Goal: Task Accomplishment & Management: Complete application form

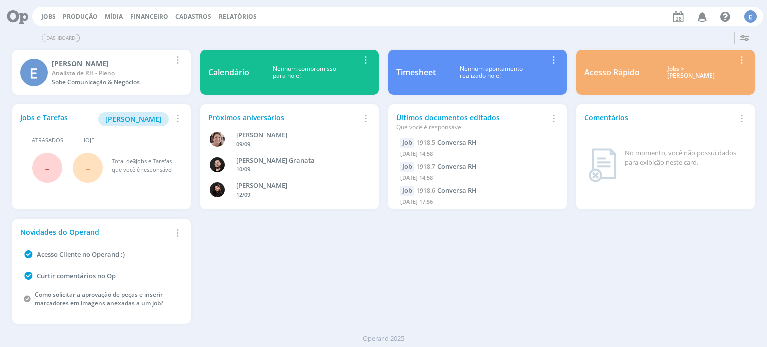
click at [196, 15] on span "Cadastros" at bounding box center [193, 16] width 36 height 8
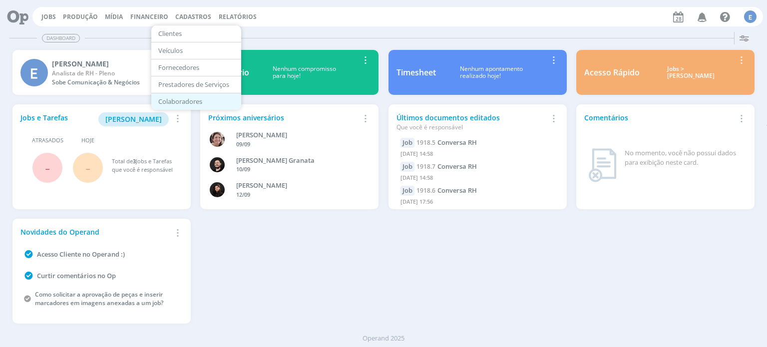
click at [182, 101] on link "Colaboradores" at bounding box center [196, 101] width 84 height 15
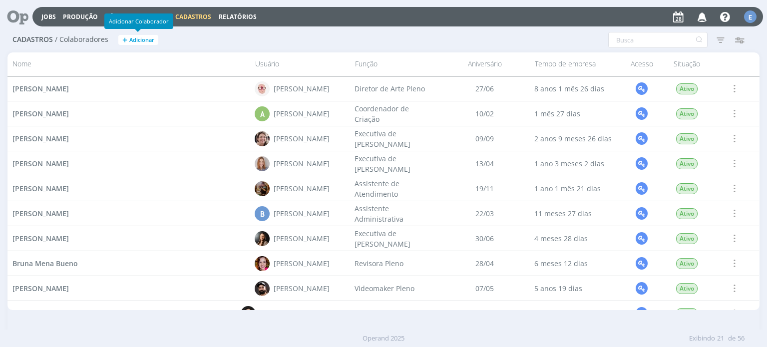
click at [136, 39] on span "Adicionar" at bounding box center [141, 40] width 25 height 6
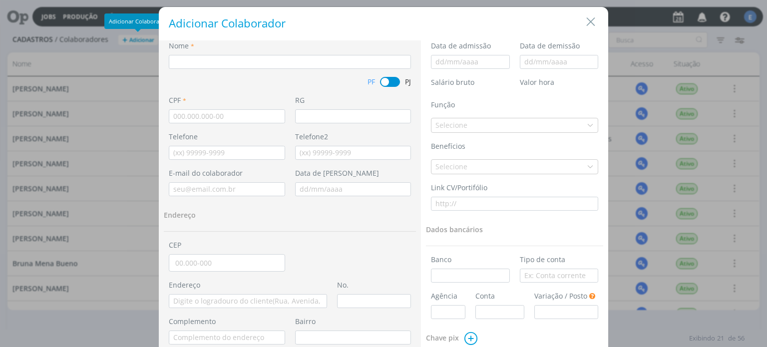
select select "dialog"
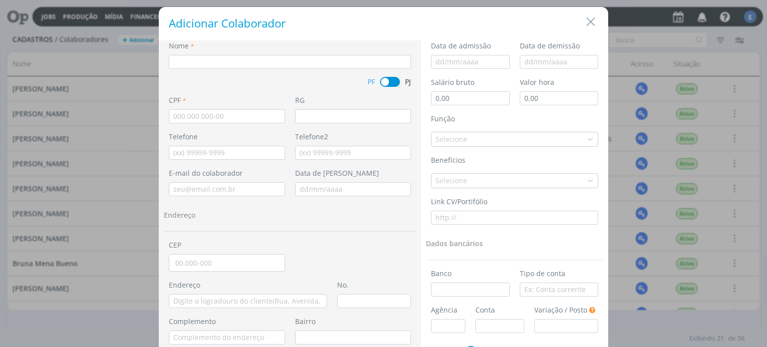
type input "[PERSON_NAME]"
select select "dialog"
type input "0,00"
type input "[PERSON_NAME]"
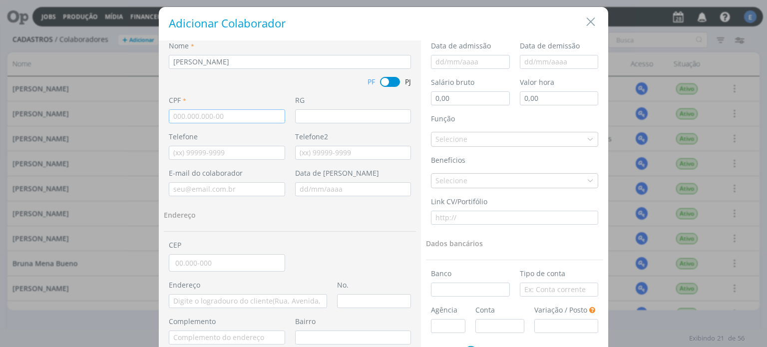
click at [212, 116] on input "dialog" at bounding box center [227, 116] width 116 height 14
paste input "036.167.000-19"
type input "036.167.000-19"
select select "dialog"
type input "0,00"
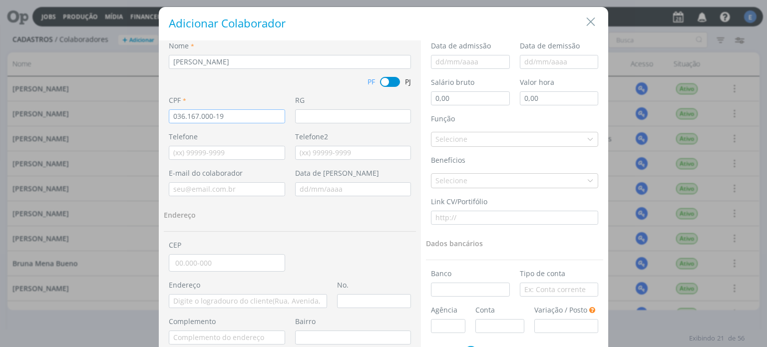
type input "0,00"
type input "036.167.000-19"
click at [338, 121] on input "dialog" at bounding box center [353, 116] width 116 height 14
paste input "1116670462"
type input "1116670462"
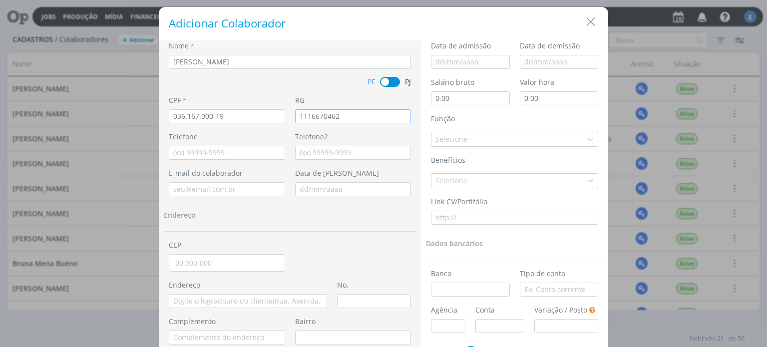
select select "dialog"
type input "0,00"
type input "1116670462"
click at [188, 155] on input "dialog" at bounding box center [227, 153] width 116 height 14
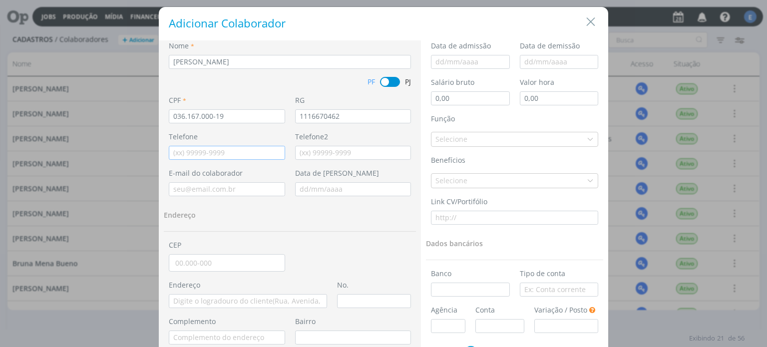
click at [213, 151] on input "dialog" at bounding box center [227, 153] width 116 height 14
paste input "(51) 89052-609"
type input "(51) 89052-609"
select select "dialog"
type input "0,00"
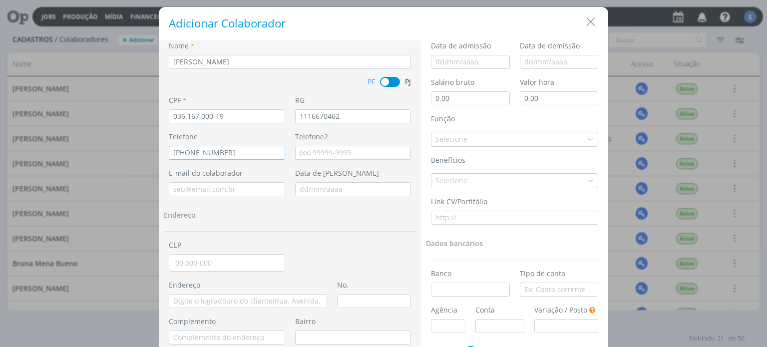
type input "0,00"
click at [176, 153] on input "(51) 89052-609" at bounding box center [227, 153] width 116 height 14
type input "(51) 89052-609"
click at [227, 184] on input "dialog" at bounding box center [227, 189] width 116 height 14
paste input "patrickfernando.am@gmail.com"
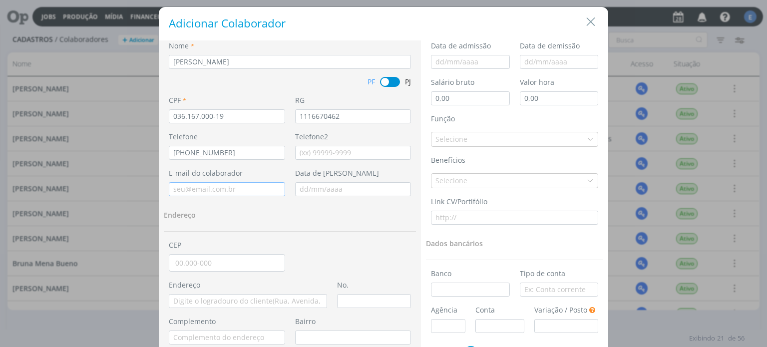
type input "patrickfernando.am@gmail.com"
select select "dialog"
type input "0,00"
type input "patrickfernando.am@gmail.com"
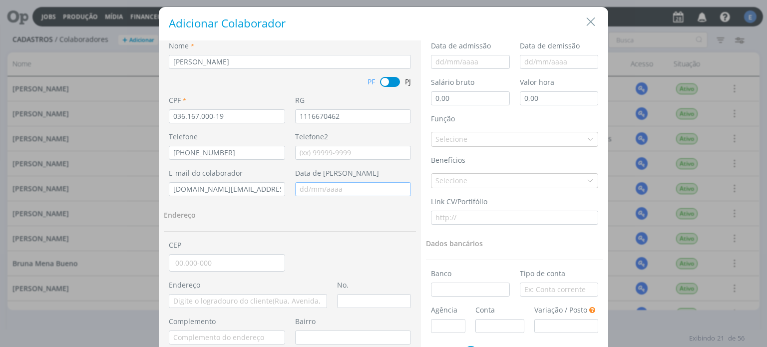
click at [329, 191] on input "dialog" at bounding box center [353, 189] width 116 height 14
paste input "08/12/1995"
type input "08/12/1995"
select select "dialog"
type input "0,00"
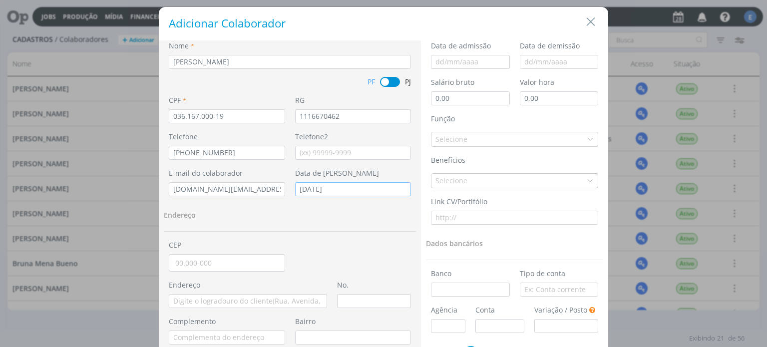
type input "0,00"
type input "08/12/1995"
click at [211, 222] on h2 "Endereço" at bounding box center [290, 213] width 252 height 19
click at [198, 263] on input "dialog" at bounding box center [227, 262] width 116 height 17
click at [461, 62] on input "dialog" at bounding box center [470, 62] width 79 height 14
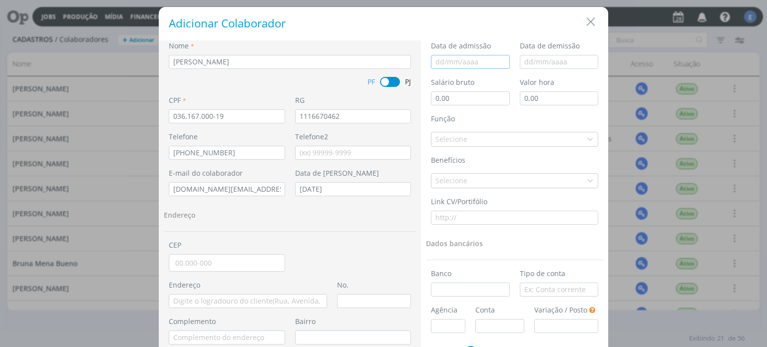
type input "0"
select select "dialog"
type input "01"
type input "0,00"
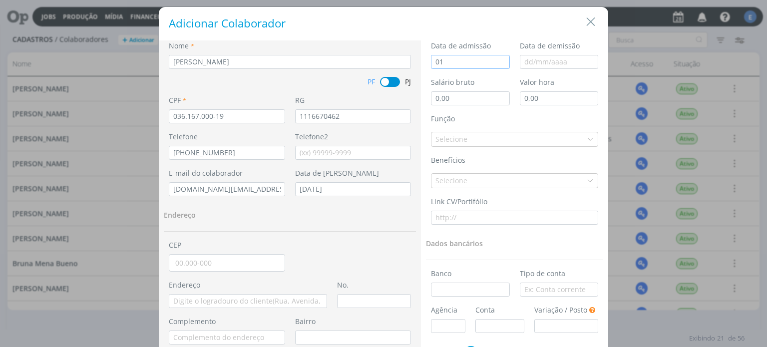
type input "01/0"
select select "dialog"
type input "0,00"
select select "dialog"
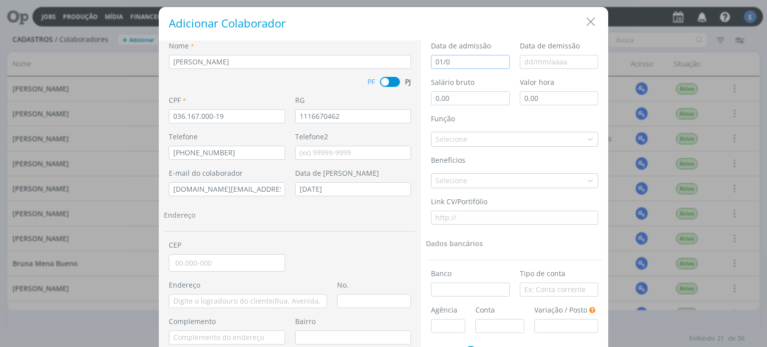
type input "01/09"
type input "0,00"
type input "01/09/2"
select select "dialog"
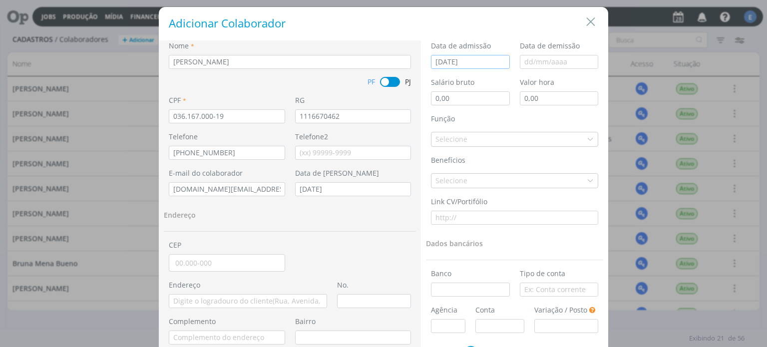
type input "0,00"
select select "dialog"
type input "01/09/20"
type input "0,00"
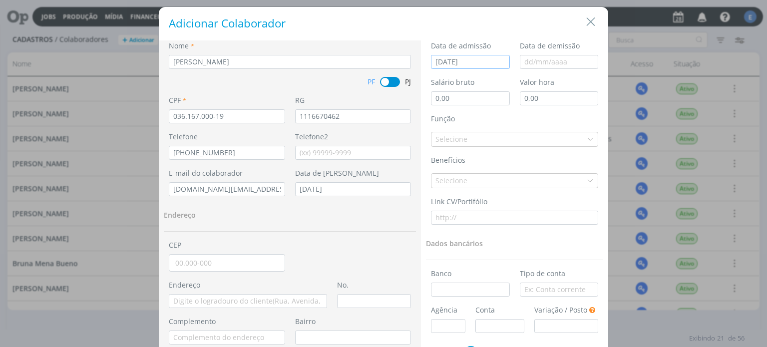
type input "0,00"
select select "dialog"
type input "01/09/202"
type input "0,00"
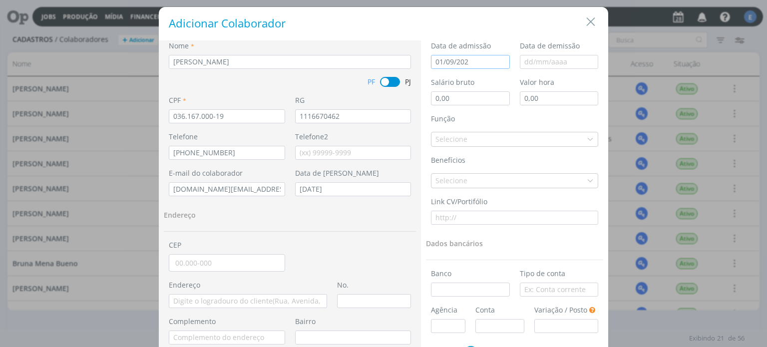
select select "dialog"
type input "01/09/2025"
type input "0,00"
type input "01/09/2025"
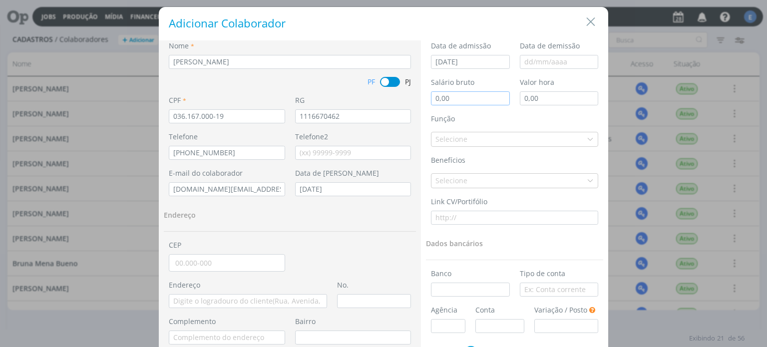
click at [440, 99] on input "0,00" at bounding box center [470, 98] width 79 height 14
type input "0,03"
select select "dialog"
type input "0,03"
type input "0,00"
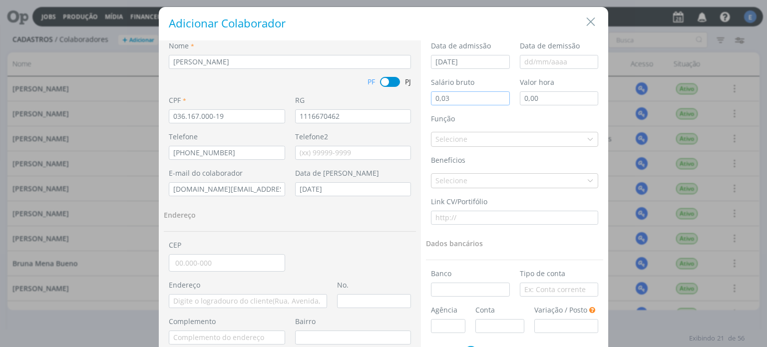
type input "0,37"
select select "dialog"
type input "0,37"
type input "0,00"
type input "3,70"
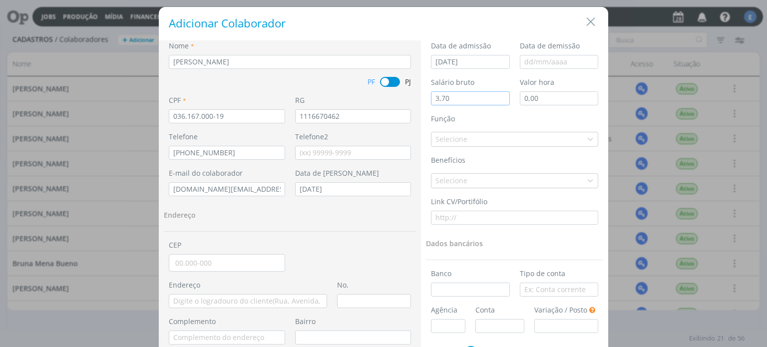
select select "dialog"
type input "3,70"
type input "0,00"
type input "37,00"
select select "dialog"
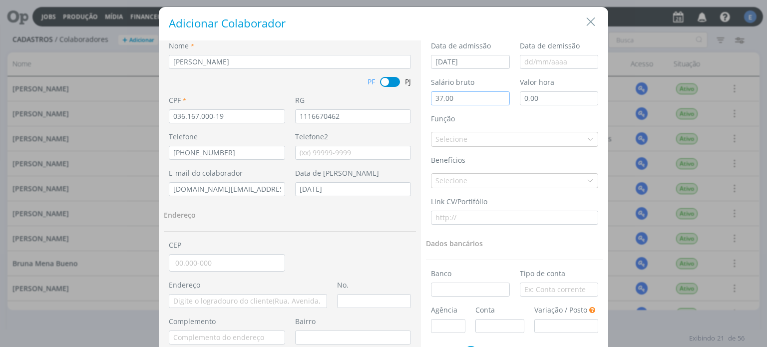
type input "37,00"
type input "0,00"
type input "370,00"
select select "dialog"
type input "370,00"
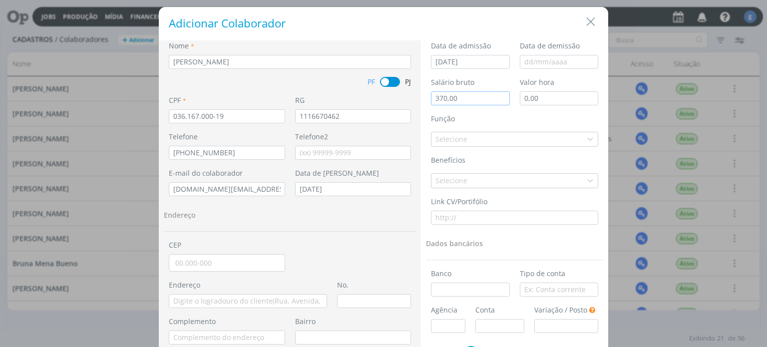
type input "0,00"
type input "3.700,00"
select select "dialog"
type input "3.700,00"
type input "0,00"
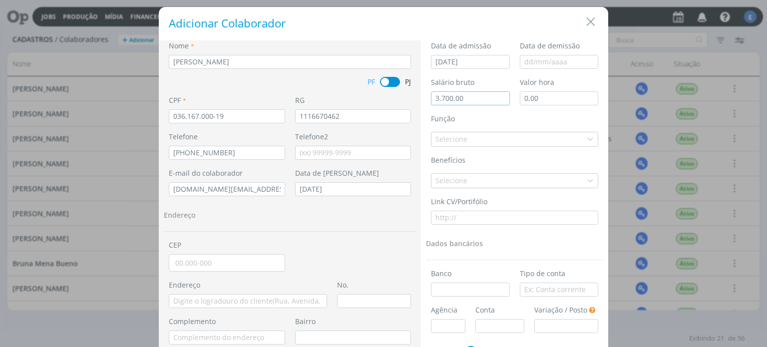
type input "3.700,00"
click at [463, 138] on div "Selecione" at bounding box center [452, 139] width 34 height 10
select select "dialog"
type input "3.700,00"
type input "0,00"
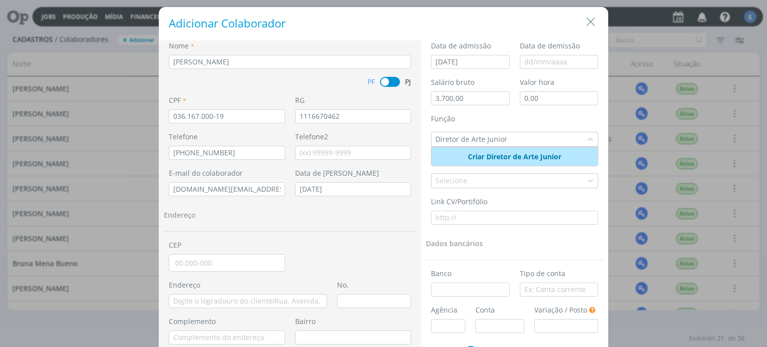
type input "Diretor de Arte Junior"
click at [540, 158] on link "Criar Diretor de Arte Junior" at bounding box center [514, 156] width 93 height 9
select select "dialog"
type input "3.700,00"
type input "0,00"
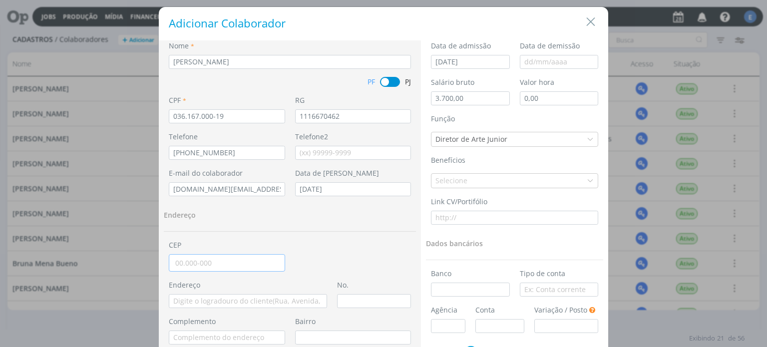
click at [184, 263] on input "dialog" at bounding box center [227, 262] width 116 height 17
click at [395, 81] on span "dialog" at bounding box center [390, 82] width 20 height 10
type input "0,00"
select select "dialog"
type input "0,00"
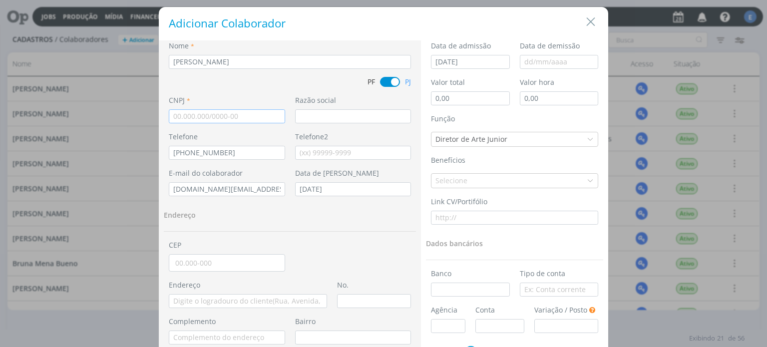
click at [242, 115] on input "dialog" at bounding box center [227, 116] width 116 height 14
click at [230, 110] on input "dialog" at bounding box center [227, 116] width 116 height 14
paste input "57.578.747/00001-49"
type input "57.578.747/00001-49"
select select "dialog"
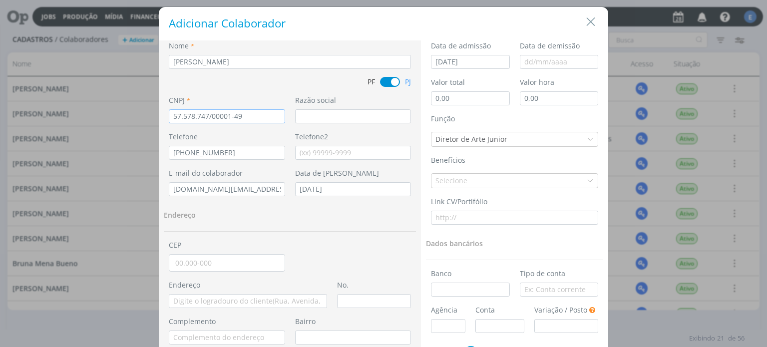
type input "0,00"
type input "57.578.747/00001-49"
drag, startPoint x: 450, startPoint y: 97, endPoint x: 396, endPoint y: 113, distance: 56.7
click at [396, 113] on div "Nome * Patrick Fernando de Andrade Meireles PF PJ CNPJ * 57.578.747/00001-49 Ra…" at bounding box center [383, 261] width 449 height 442
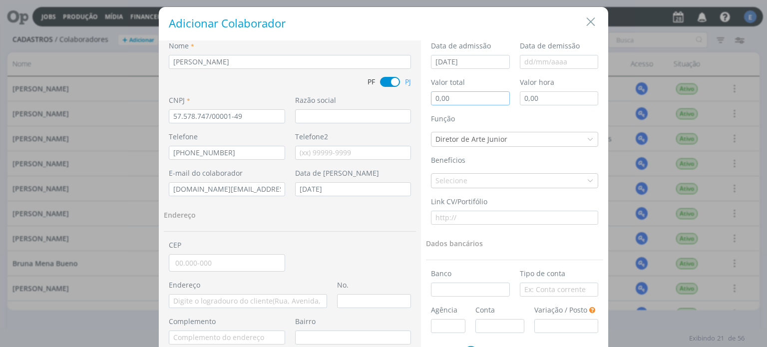
type input "0,03"
select select "dialog"
type input "0,03"
type input "0,00"
type input "0,37"
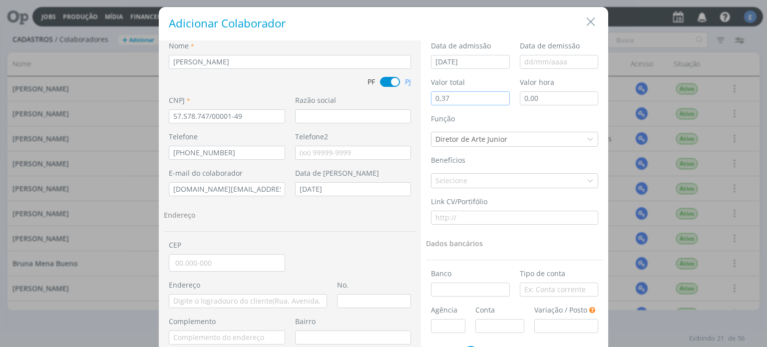
select select "dialog"
type input "0,37"
type input "0,00"
type input "37,00"
select select "dialog"
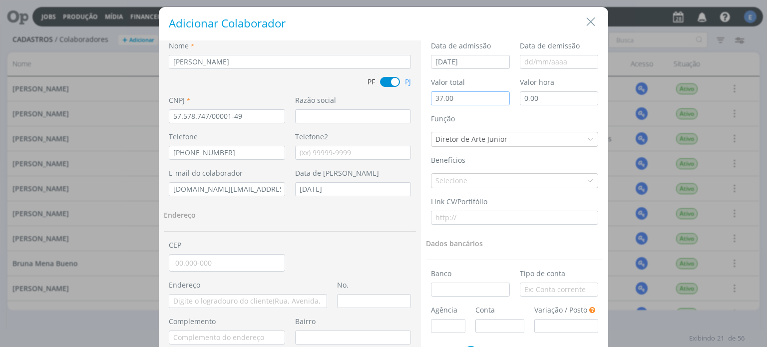
type input "0,00"
select select "dialog"
type input "37,00"
type input "0,00"
type input "370,00"
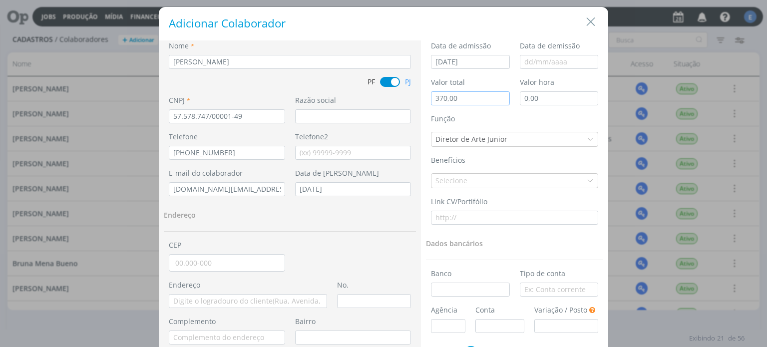
select select "dialog"
type input "370,00"
type input "0,00"
type input "3.700,00"
select select "dialog"
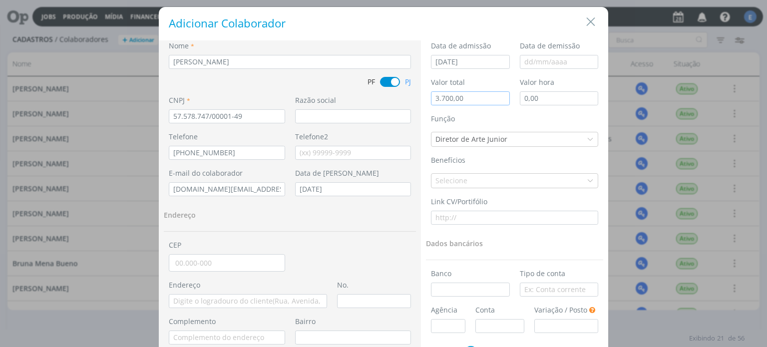
type input "3.700,00"
type input "0,00"
type input "3.700,00"
click at [210, 261] on input "dialog" at bounding box center [227, 262] width 116 height 17
paste input "96.845-840"
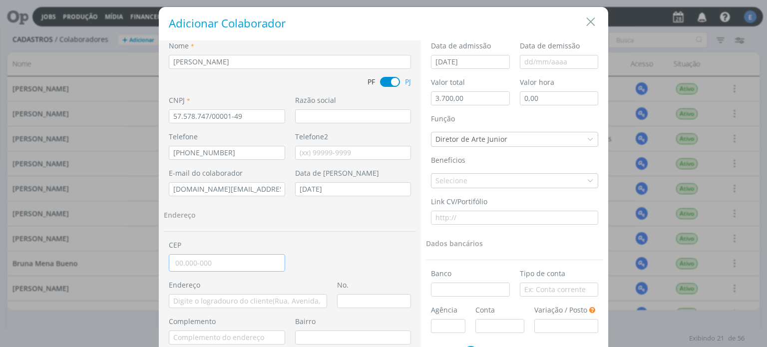
type input "96.845-840"
select select "dialog"
type input "3.700,00"
type input "0,00"
type input "96.845-840"
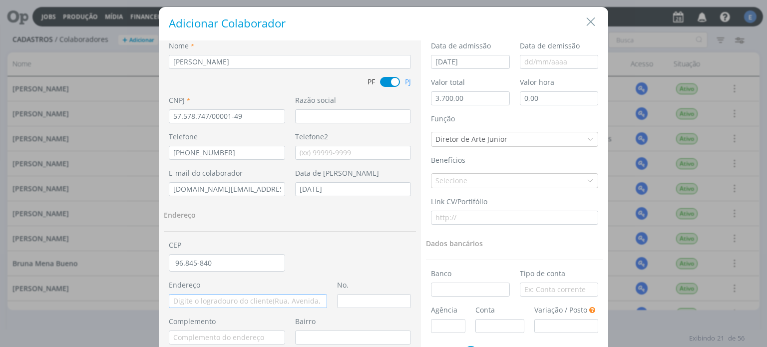
type input "Rua Capitão Fernando Tatsch"
type input "Senai"
select select "RS"
type input "Santa Cruz do Sul"
type input "3.700,00"
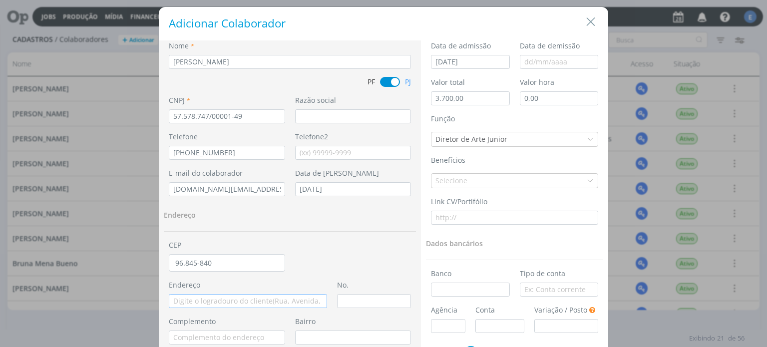
type input "0,00"
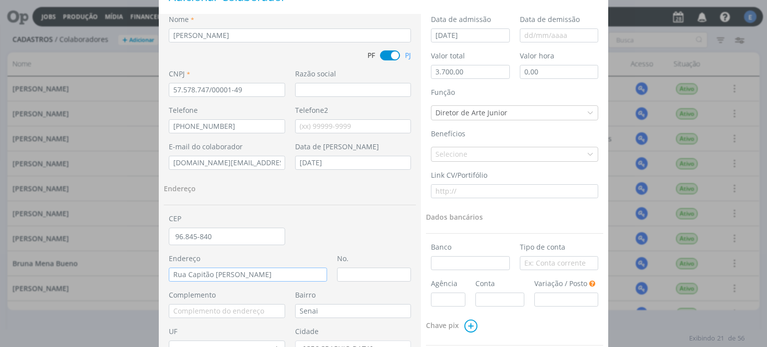
scroll to position [50, 0]
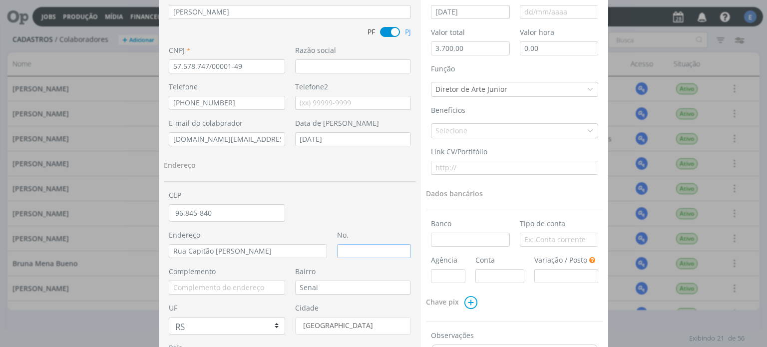
click at [368, 248] on input "dialog" at bounding box center [374, 251] width 74 height 14
type input "11"
type input "3.700,00"
type input "0,00"
type input "1128"
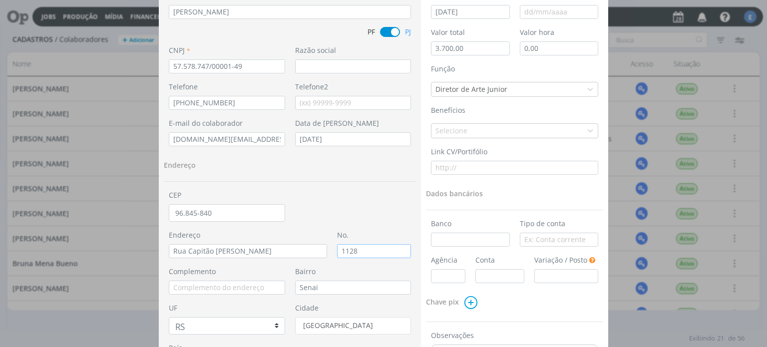
type input "3.700,00"
type input "0,00"
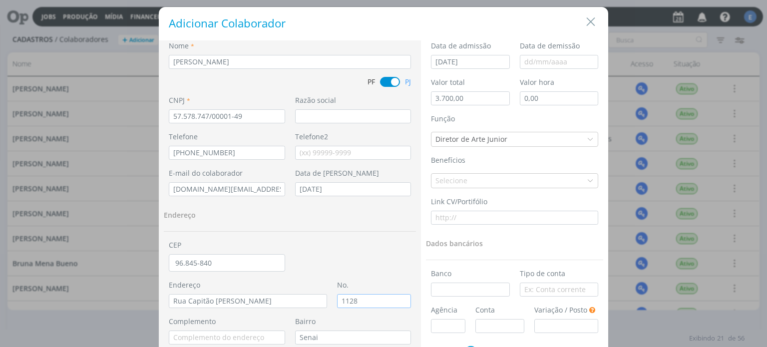
type input "1128"
click at [589, 182] on icon "dialog" at bounding box center [590, 180] width 7 height 7
type input "3.700,00"
type input "0,00"
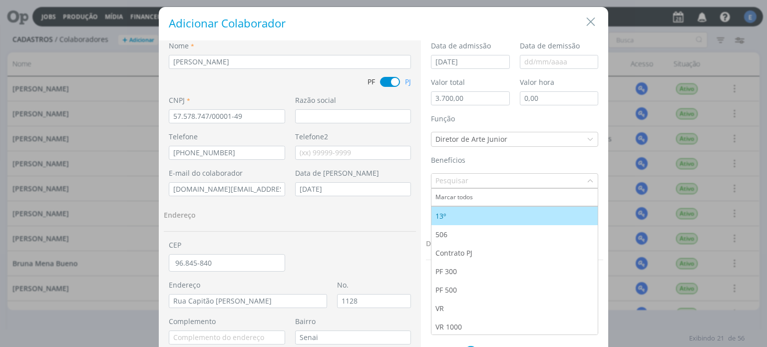
click at [491, 216] on div "13º" at bounding box center [514, 216] width 158 height 10
type input "3.700,00"
type input "0,00"
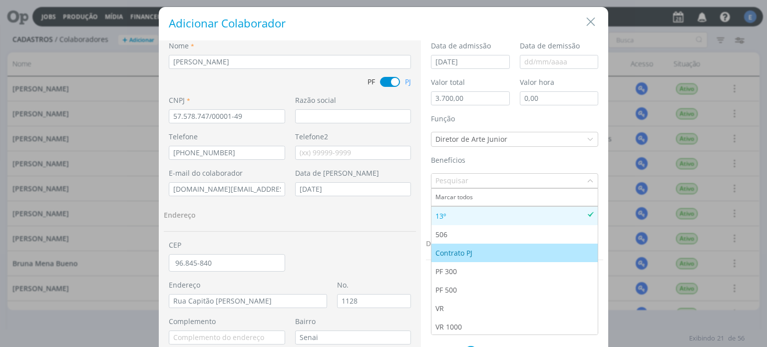
click at [494, 252] on div "Contrato PJ" at bounding box center [514, 253] width 158 height 10
type input "3.700,00"
type input "0,00"
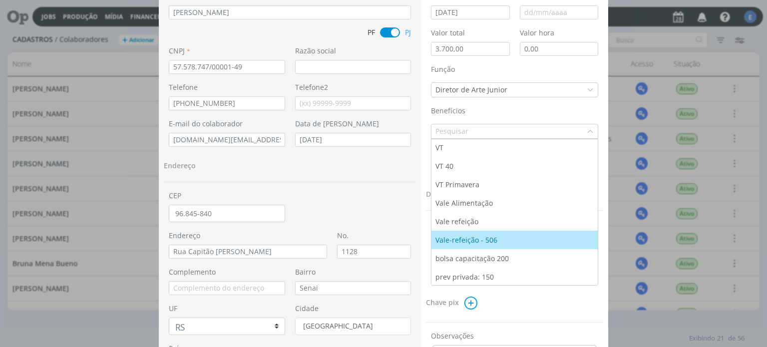
scroll to position [50, 0]
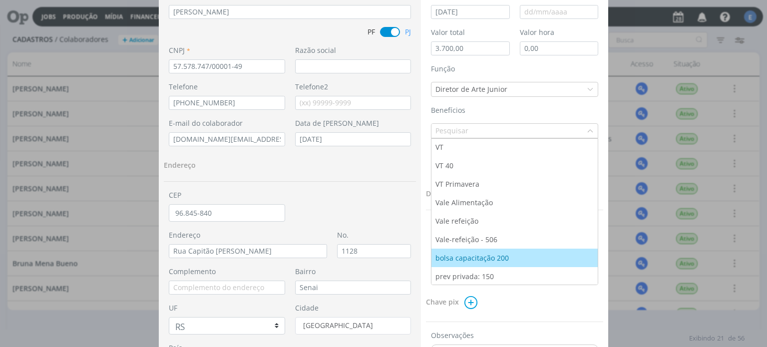
click at [504, 260] on div "bolsa capacitação 200" at bounding box center [472, 258] width 75 height 10
type input "3.700,00"
type input "0,00"
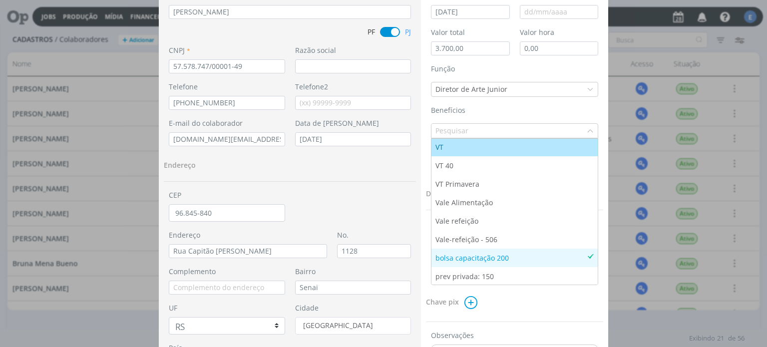
click at [514, 105] on div "Benefícios Marcar todos 13º 506 Contrato PJ PF 300 PF 500 VR VR 1000 VT VT 40 V…" at bounding box center [514, 121] width 177 height 33
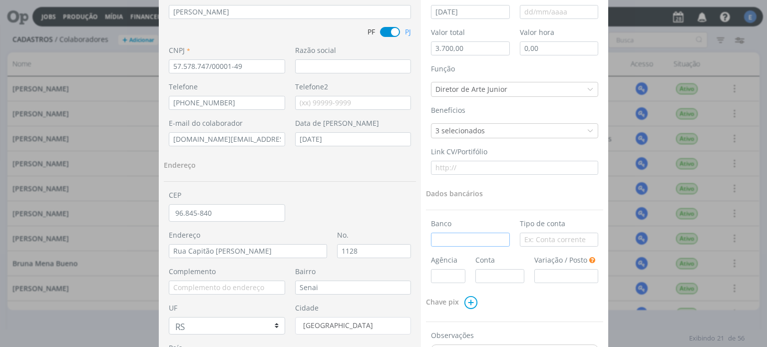
click at [474, 237] on input "dialog" at bounding box center [470, 240] width 79 height 14
click at [563, 242] on input "dialog" at bounding box center [559, 240] width 79 height 14
click at [478, 240] on input "dialog" at bounding box center [470, 240] width 79 height 14
type input "0"
type input "3.700,00"
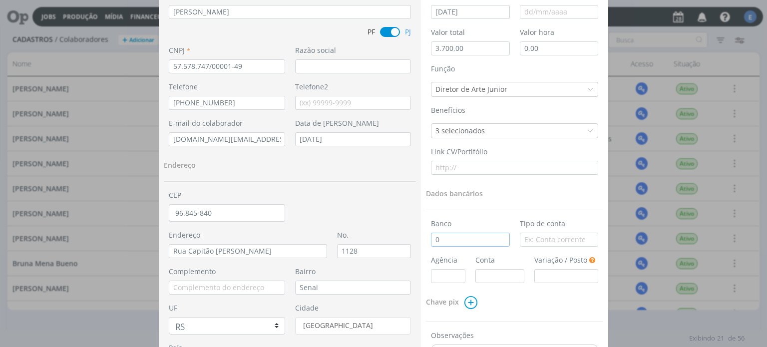
type input "0,00"
type input "00"
type input "3.700,00"
type input "0,00"
type input "000"
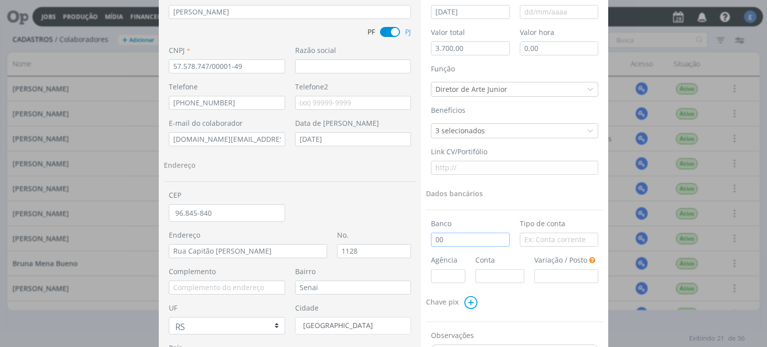
type input "3.700,00"
type input "0,00"
type input "0001"
type input "3.700,00"
type input "0,00"
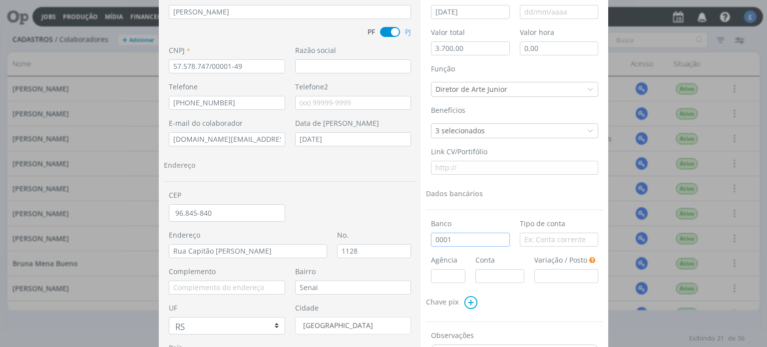
type input "0001"
click at [544, 239] on input "dialog" at bounding box center [559, 240] width 79 height 14
type input "c"
type input "3.700,00"
type input "0,00"
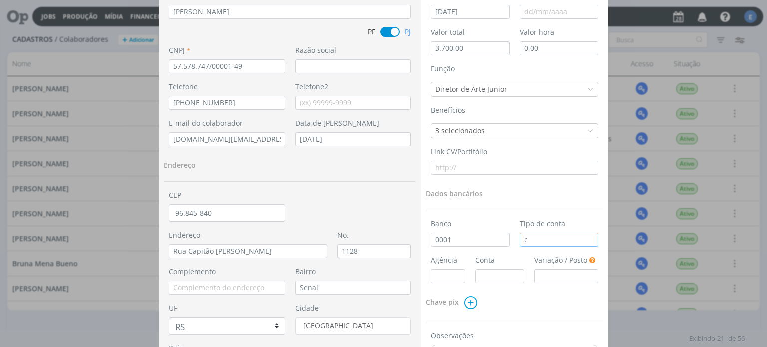
type input "co"
type input "3.700,00"
type input "0,00"
type input "cor"
type input "3.700,00"
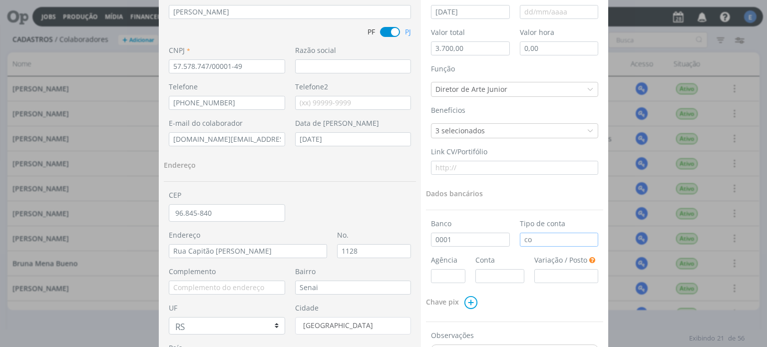
type input "0,00"
type input "corr"
type input "3.700,00"
type input "0,00"
type input "corre"
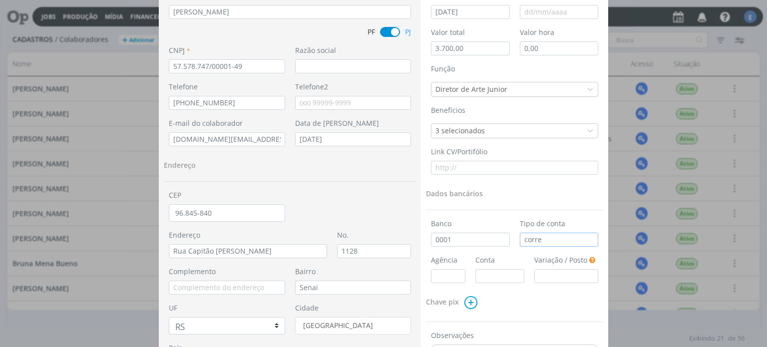
type input "3.700,00"
type input "0,00"
type input "corren"
type input "3.700,00"
type input "0,00"
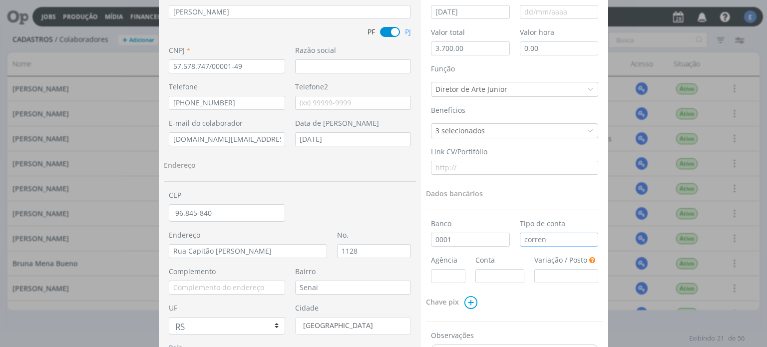
type input "corrent"
type input "3.700,00"
type input "0,00"
type input "corrente"
type input "3.700,00"
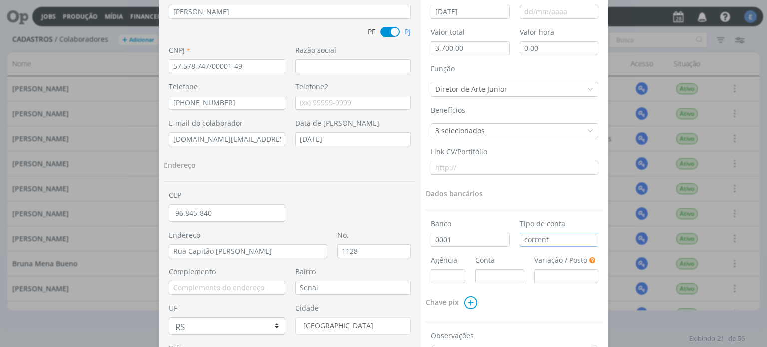
type input "0,00"
type input "corrente"
drag, startPoint x: 454, startPoint y: 241, endPoint x: 418, endPoint y: 249, distance: 37.4
click at [418, 249] on div "Nome * Patrick Fernando de Andrade Meireles PF PJ CNPJ * 57.578.747/00001-49 Ra…" at bounding box center [383, 212] width 449 height 442
type input "N"
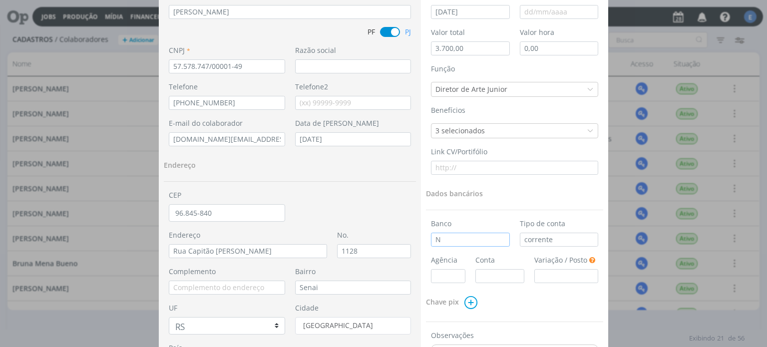
type input "3.700,00"
type input "0,00"
type input "Nu"
type input "3.700,00"
type input "0,00"
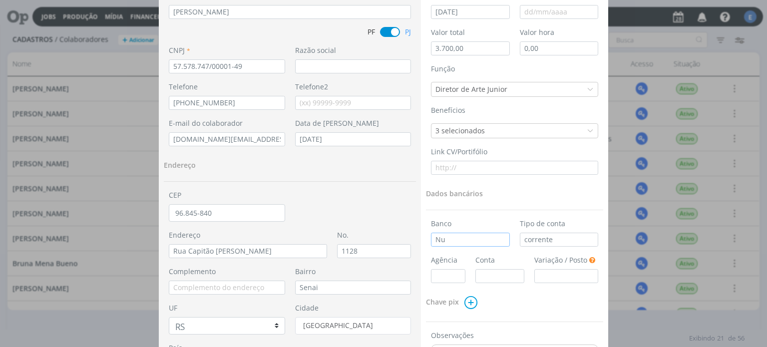
type input "Nub"
type input "3.700,00"
type input "0,00"
type input "Nuba"
click at [441, 271] on input "dialog" at bounding box center [448, 276] width 34 height 14
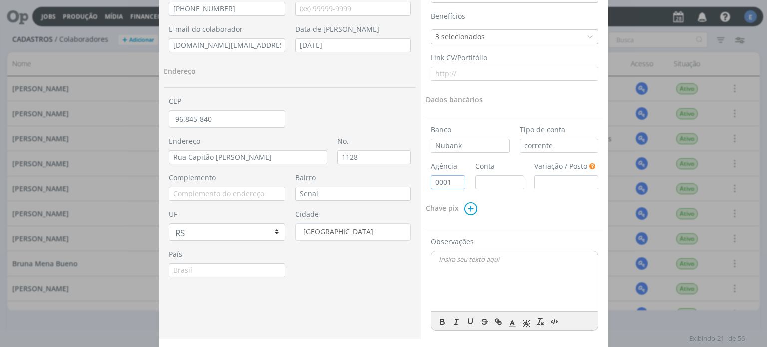
scroll to position [150, 0]
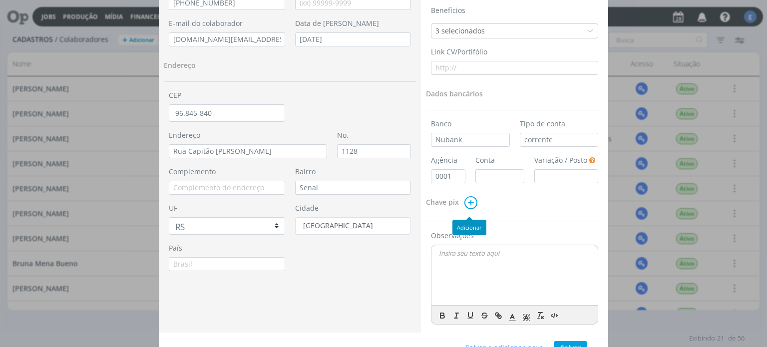
click at [469, 203] on icon "dialog" at bounding box center [470, 202] width 15 height 15
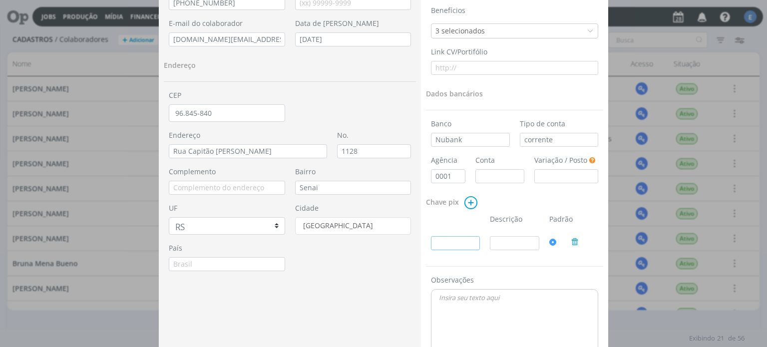
click at [443, 246] on input "dialog" at bounding box center [455, 243] width 49 height 14
paste input "96845-840"
drag, startPoint x: 467, startPoint y: 241, endPoint x: 410, endPoint y: 247, distance: 57.7
click at [410, 247] on div "Nome * Patrick Fernando de Andrade Meireles PF PJ CNPJ * 57.578.747/00001-49 Ra…" at bounding box center [383, 134] width 449 height 487
click at [493, 175] on input "dialog" at bounding box center [499, 176] width 49 height 14
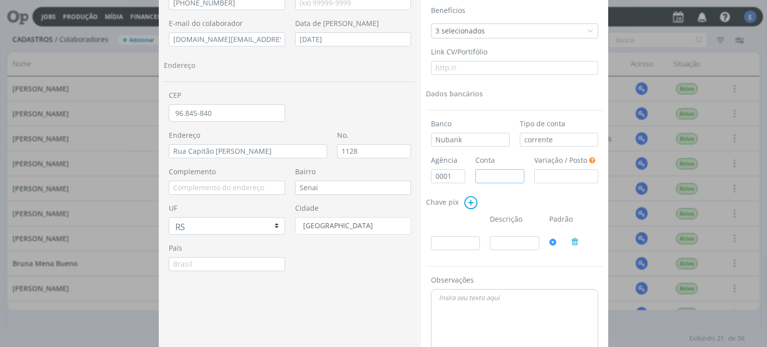
paste input "7573581-3"
click at [589, 159] on icon "dialog" at bounding box center [592, 159] width 10 height 9
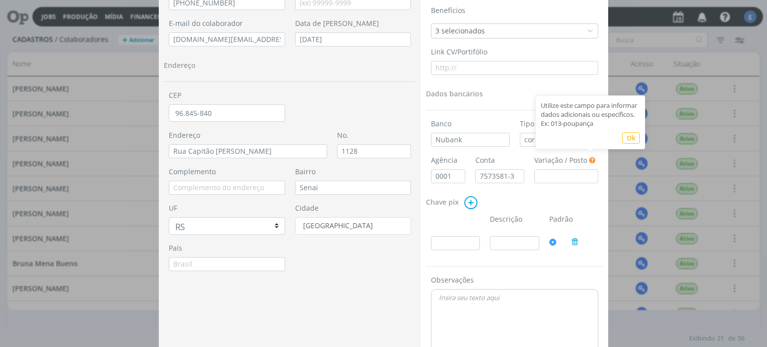
click at [589, 159] on icon "dialog" at bounding box center [592, 159] width 10 height 9
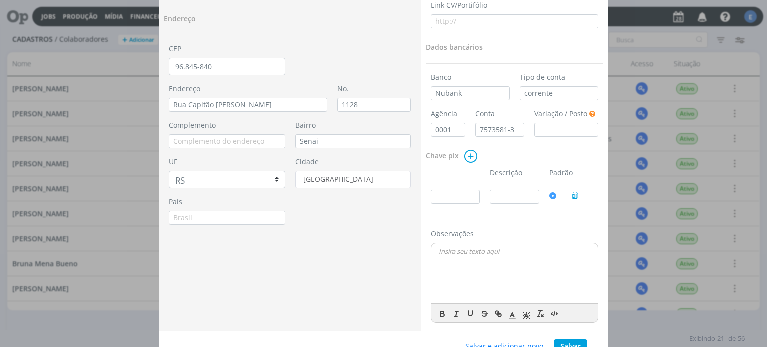
scroll to position [200, 0]
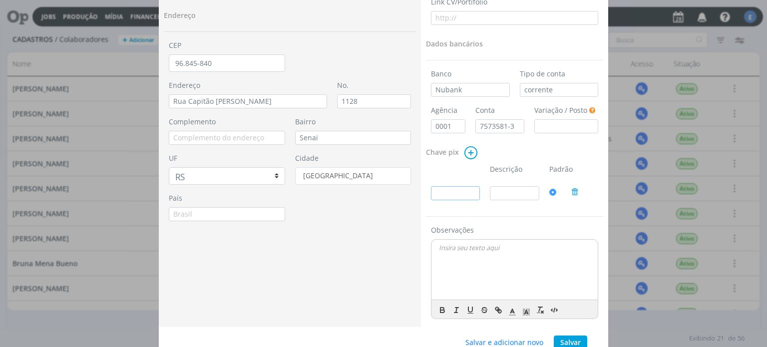
click at [452, 193] on input "dialog" at bounding box center [455, 193] width 49 height 14
paste input "03616700019"
click at [507, 194] on input "dialog" at bounding box center [514, 193] width 49 height 14
click at [572, 341] on button "Salvar" at bounding box center [570, 343] width 33 height 14
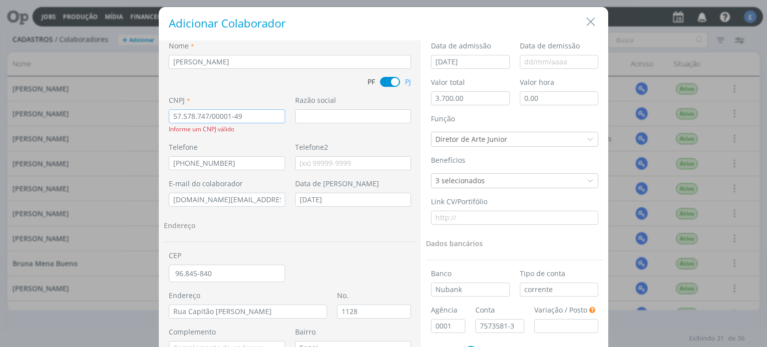
click at [247, 115] on input "57.578.747/00001-49" at bounding box center [227, 116] width 116 height 14
drag, startPoint x: 252, startPoint y: 115, endPoint x: 145, endPoint y: 122, distance: 107.1
click at [142, 121] on div "Adicionar Colaborador Nome * Patrick Fernando de Andrade Meireles PF PJ CNPJ * …" at bounding box center [383, 173] width 767 height 347
paste input "578"
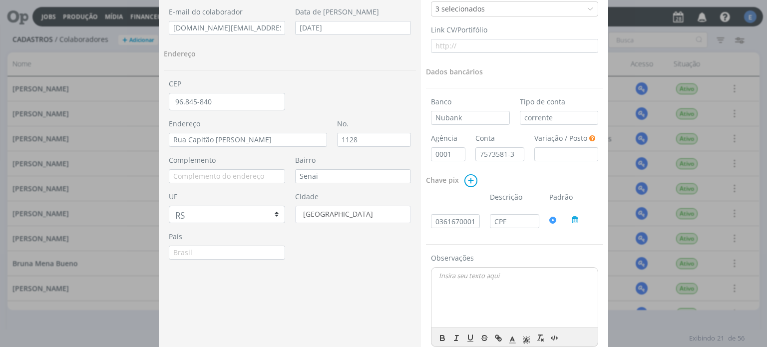
scroll to position [235, 0]
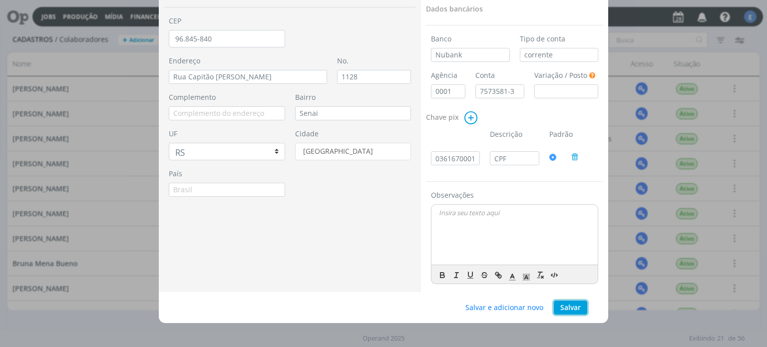
click at [575, 309] on button "Salvar" at bounding box center [570, 308] width 33 height 14
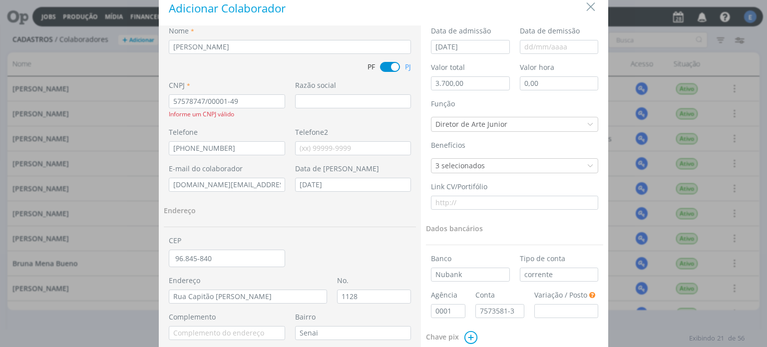
scroll to position [0, 0]
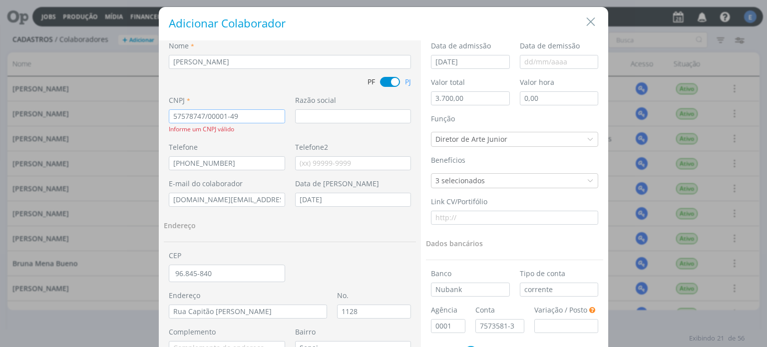
drag, startPoint x: 253, startPoint y: 109, endPoint x: 104, endPoint y: 114, distance: 149.4
click at [96, 109] on div "Adicionar Colaborador Nome * Patrick Fernando de Andrade Meireles PF PJ CNPJ * …" at bounding box center [383, 173] width 767 height 347
drag, startPoint x: 212, startPoint y: 117, endPoint x: 153, endPoint y: 123, distance: 59.2
click at [153, 123] on div "Adicionar Colaborador Nome * Patrick Fernando de Andrade Meireles PF PJ CNPJ * …" at bounding box center [383, 173] width 767 height 347
paste input ".578.747/00001-49"
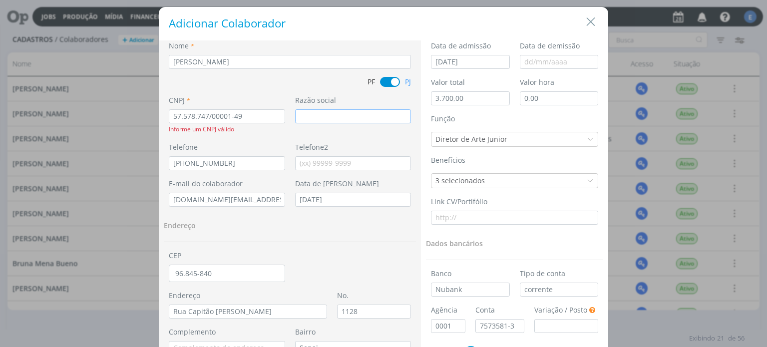
click at [354, 117] on input "dialog" at bounding box center [353, 116] width 116 height 14
click at [332, 120] on input "dialog" at bounding box center [353, 116] width 116 height 14
click at [255, 90] on div "PF PJ" at bounding box center [290, 86] width 252 height 18
click at [217, 114] on input "57.578.747/00001-49" at bounding box center [227, 116] width 116 height 14
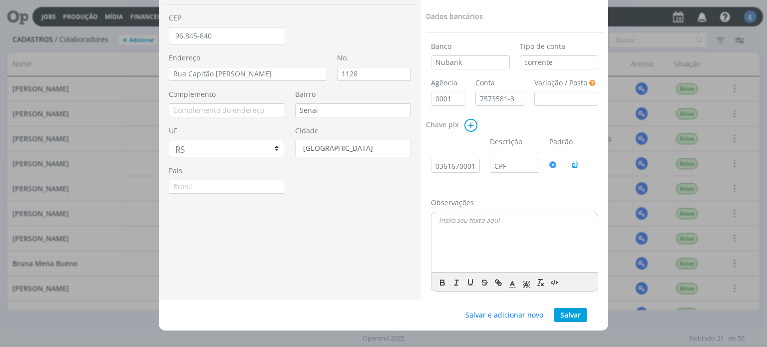
scroll to position [235, 0]
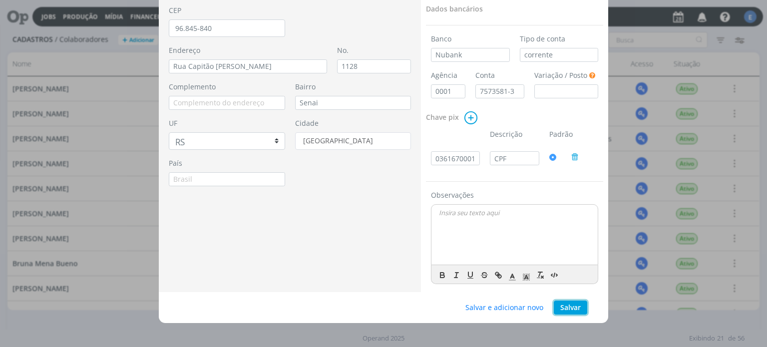
click at [575, 308] on button "Salvar" at bounding box center [570, 308] width 33 height 14
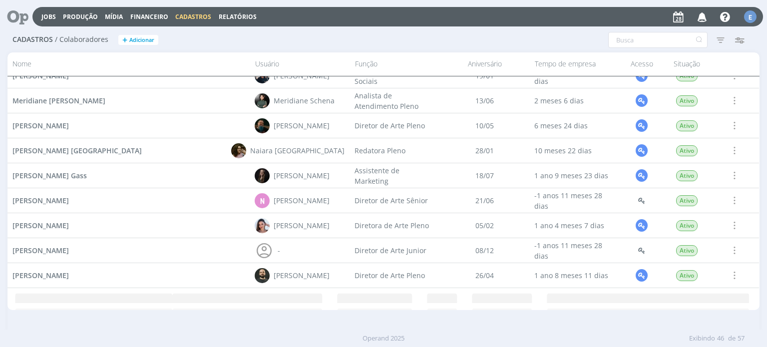
scroll to position [959, 0]
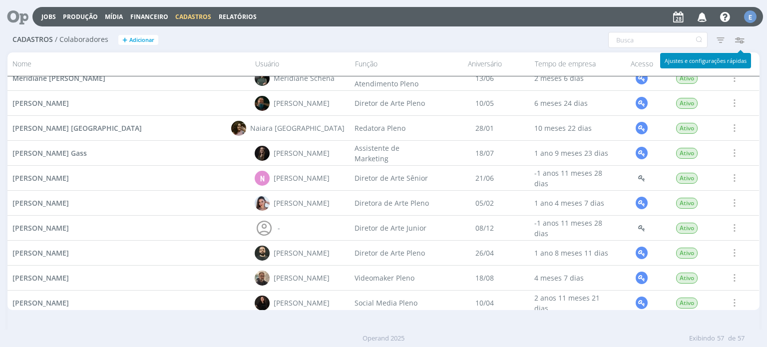
click at [741, 40] on icon "button" at bounding box center [740, 40] width 18 height 18
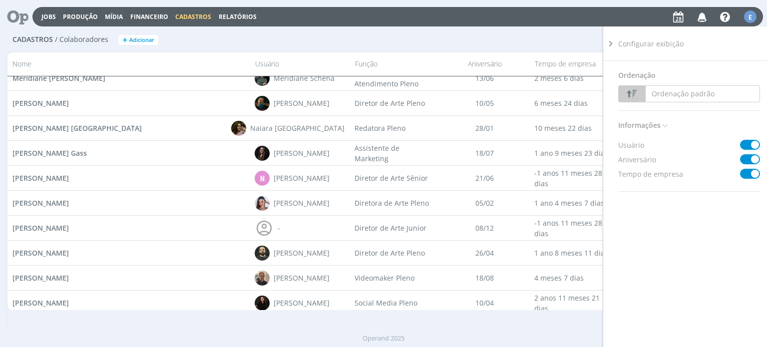
click at [609, 45] on icon at bounding box center [611, 43] width 10 height 10
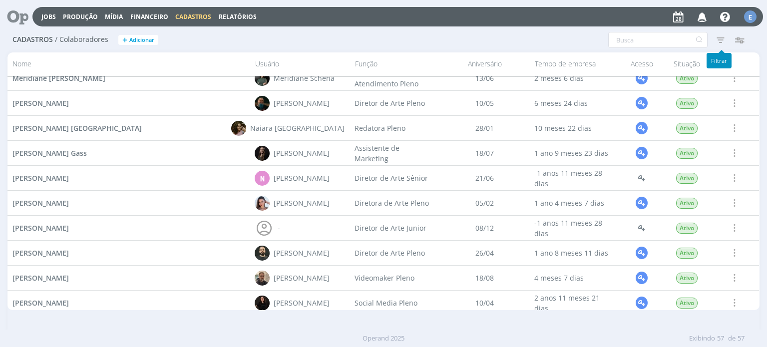
click at [719, 40] on icon "button" at bounding box center [721, 40] width 18 height 18
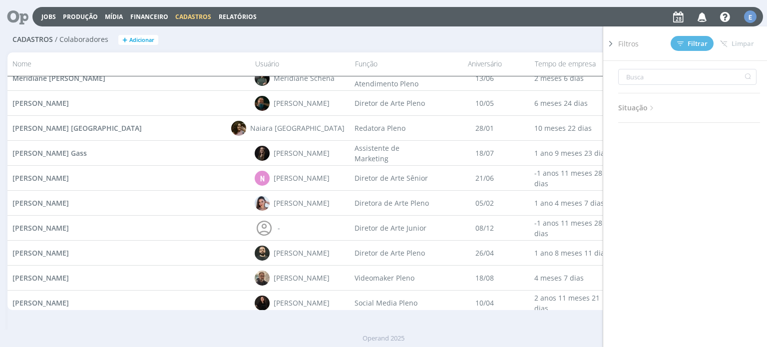
click at [655, 105] on icon at bounding box center [652, 108] width 8 height 8
click at [633, 134] on span at bounding box center [630, 135] width 20 height 10
click at [686, 135] on span at bounding box center [685, 135] width 20 height 10
click at [693, 46] on span "Filtrar" at bounding box center [692, 43] width 30 height 6
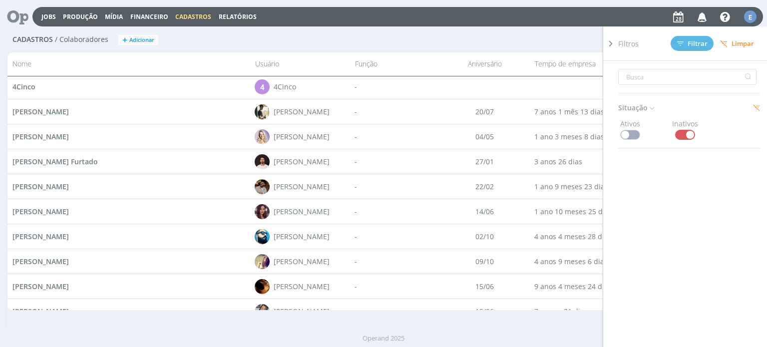
scroll to position [0, 0]
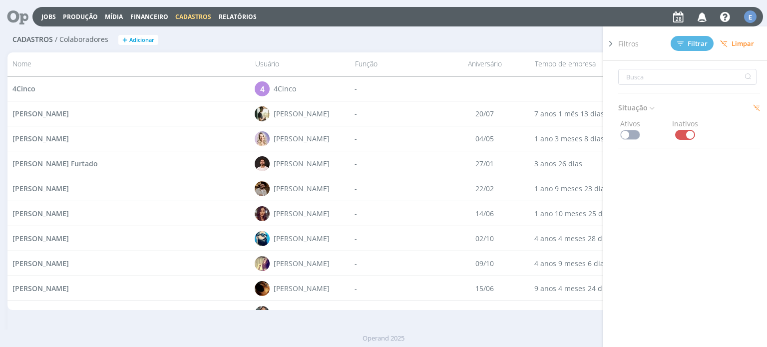
click at [629, 133] on span at bounding box center [630, 135] width 20 height 10
click at [691, 131] on span at bounding box center [685, 135] width 20 height 10
click at [640, 107] on span "Situação" at bounding box center [637, 107] width 38 height 13
click at [631, 135] on span at bounding box center [630, 135] width 20 height 10
click at [629, 135] on span at bounding box center [630, 135] width 20 height 10
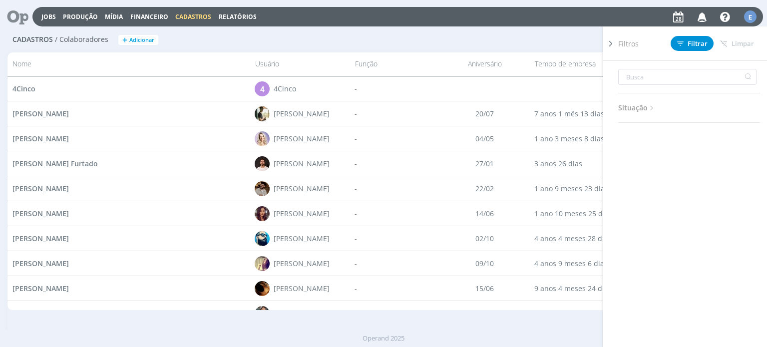
click at [637, 111] on span "Situação" at bounding box center [637, 107] width 38 height 13
click at [634, 132] on span at bounding box center [630, 135] width 20 height 10
click at [638, 109] on span "Situação" at bounding box center [637, 107] width 38 height 13
click at [557, 44] on div "Filtros Filtrar Limpar Situação Ativos Inativos Configurar exibição Ordenação O…" at bounding box center [572, 40] width 366 height 16
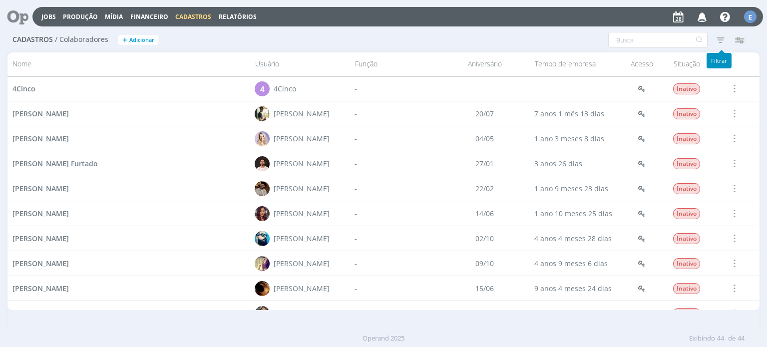
click at [722, 39] on icon "button" at bounding box center [721, 40] width 18 height 18
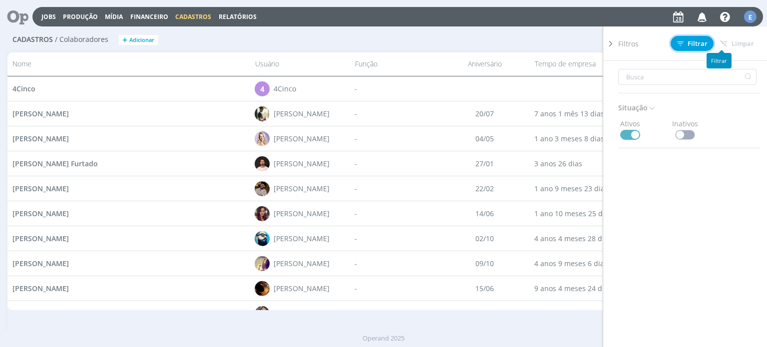
click at [695, 42] on span "Filtrar" at bounding box center [692, 43] width 30 height 6
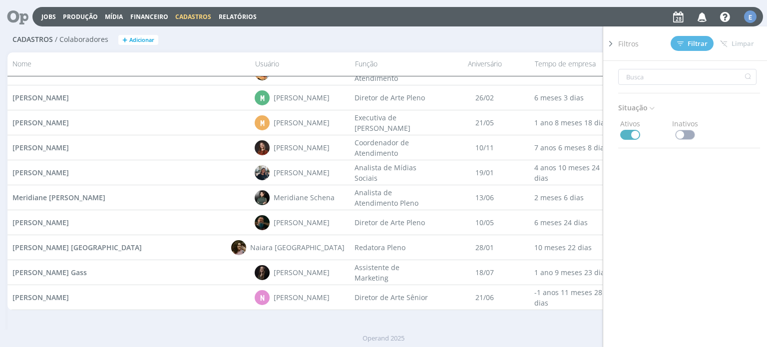
scroll to position [909, 0]
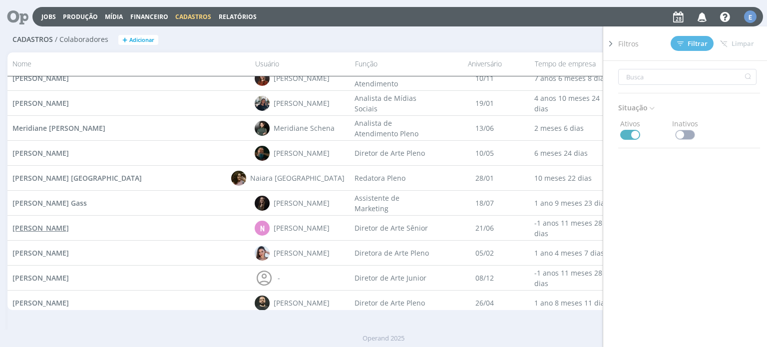
click at [69, 231] on span "Nathan de Souza Grellet" at bounding box center [40, 227] width 56 height 9
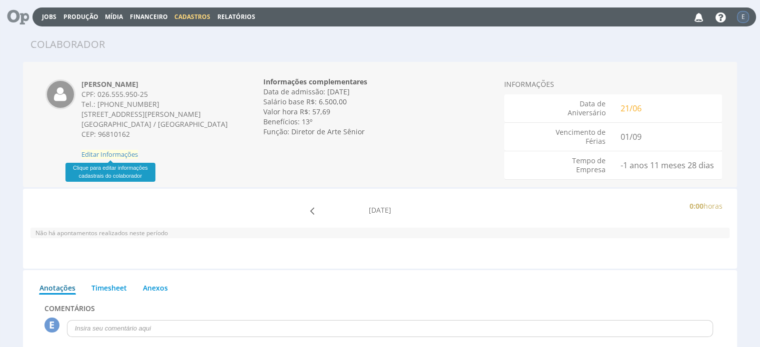
click at [130, 155] on span "Editar Informações" at bounding box center [109, 154] width 56 height 9
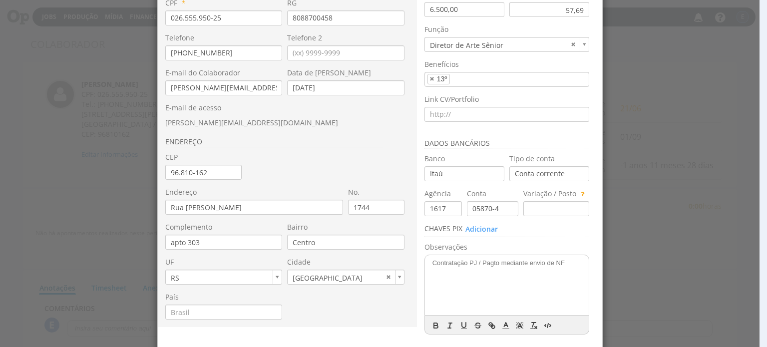
scroll to position [100, 0]
drag, startPoint x: 221, startPoint y: 51, endPoint x: 184, endPoint y: 49, distance: 37.5
click at [184, 49] on input "(51) 98166-9188" at bounding box center [223, 50] width 117 height 15
click at [183, 51] on input "(51) 9621-2735" at bounding box center [223, 50] width 117 height 15
type input "(51) 99621-2735"
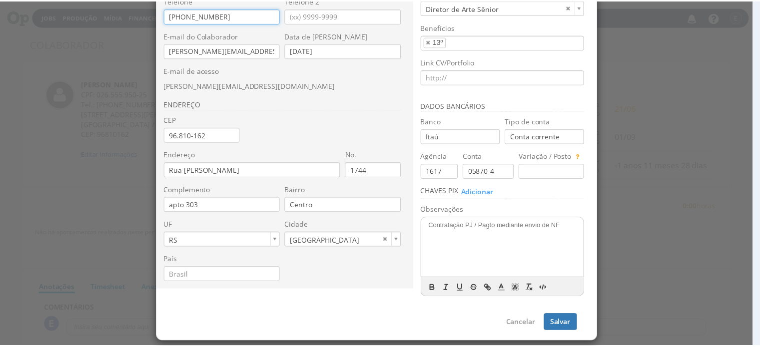
scroll to position [136, 0]
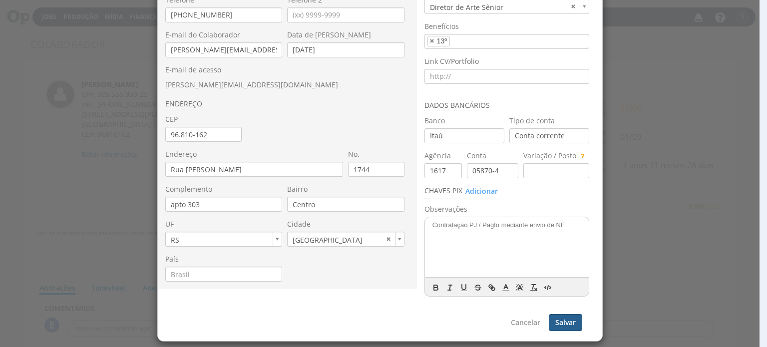
click at [555, 322] on button "Salvar" at bounding box center [565, 322] width 33 height 17
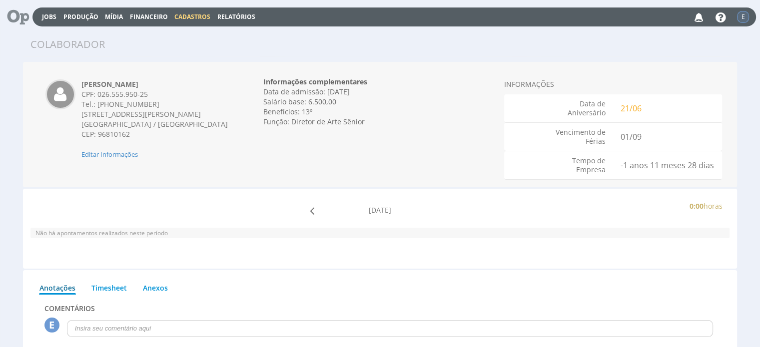
drag, startPoint x: 110, startPoint y: 104, endPoint x: 156, endPoint y: 107, distance: 46.6
click at [156, 107] on div "Tel.: (51) 99621-2735" at bounding box center [155, 104] width 148 height 10
copy div "99621-2735"
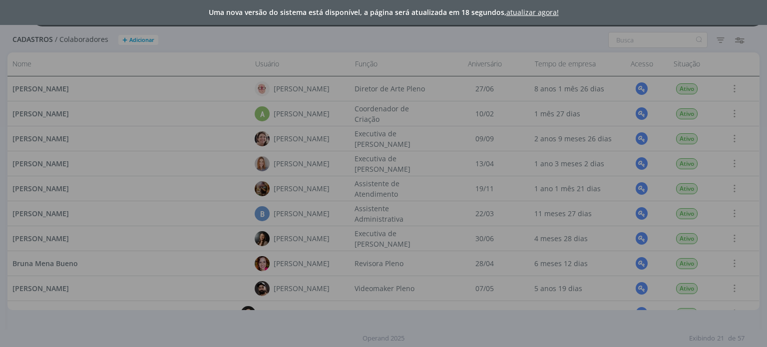
click at [182, 195] on div "Uma nova versão do sistema está disponível, a página será atualizada em 18 segu…" at bounding box center [383, 173] width 767 height 347
click at [533, 15] on link "atualizar agora!" at bounding box center [532, 11] width 52 height 9
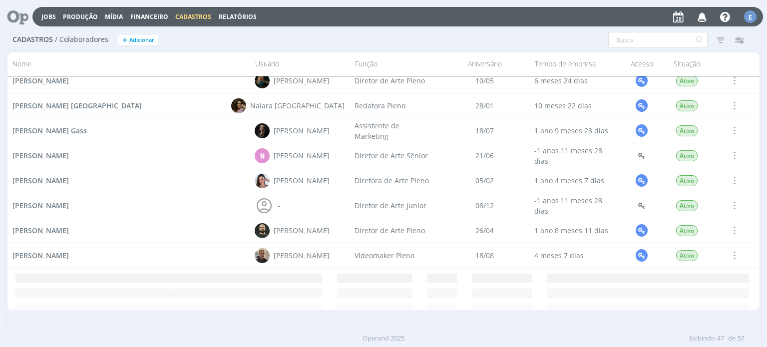
scroll to position [984, 0]
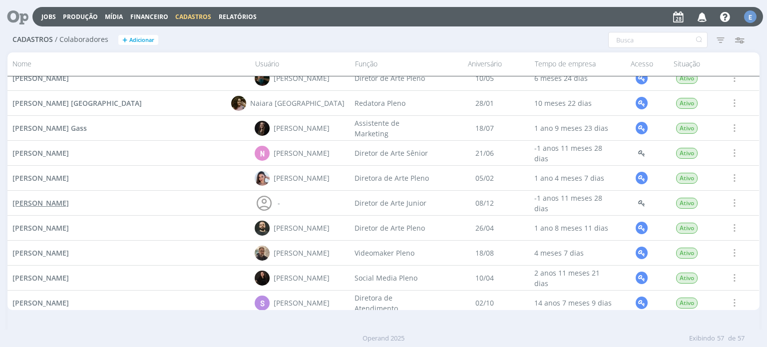
click at [69, 202] on span "[PERSON_NAME]" at bounding box center [40, 202] width 56 height 9
